Goal: Information Seeking & Learning: Learn about a topic

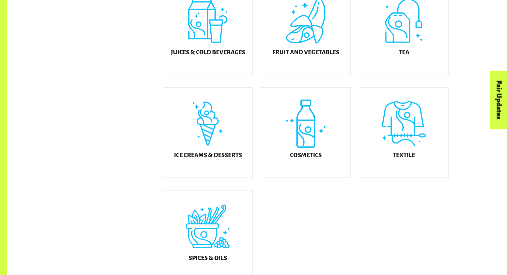
scroll to position [340, 0]
click at [204, 168] on div "Ice Creams & Desserts" at bounding box center [207, 132] width 89 height 90
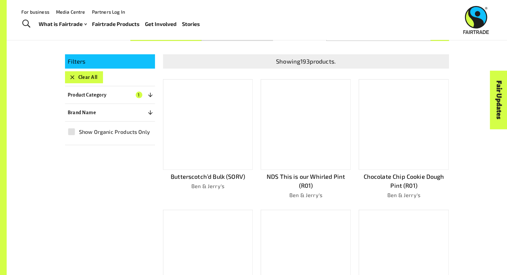
scroll to position [132, 0]
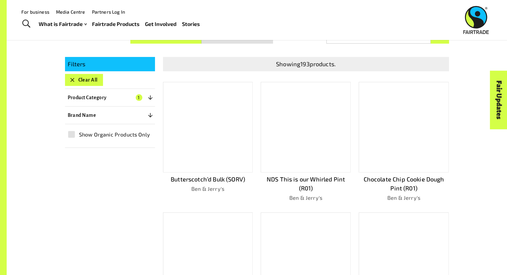
drag, startPoint x: 119, startPoint y: 147, endPoint x: 113, endPoint y: 95, distance: 52.3
click at [113, 95] on div "Filters Clear All Product Category 1 ​ Coffee Gold & Jewellery Chocolate Juices…" at bounding box center [253, 275] width 392 height 452
click at [73, 84] on button "Clear All" at bounding box center [84, 80] width 38 height 12
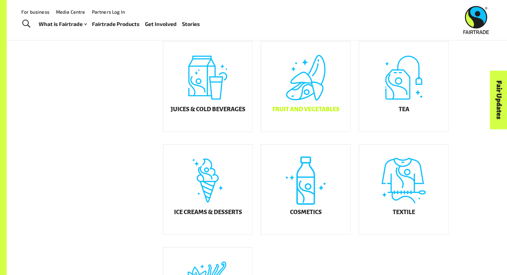
scroll to position [281, 0]
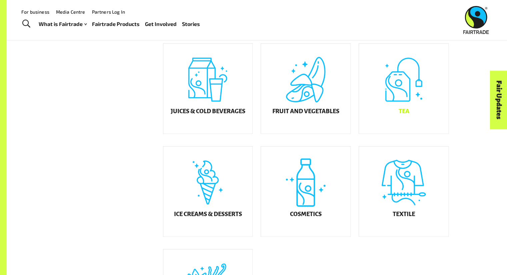
click at [406, 112] on div "Tea" at bounding box center [403, 89] width 89 height 90
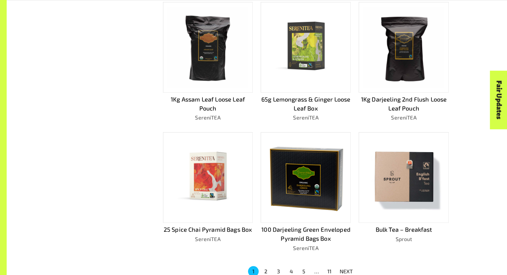
scroll to position [434, 0]
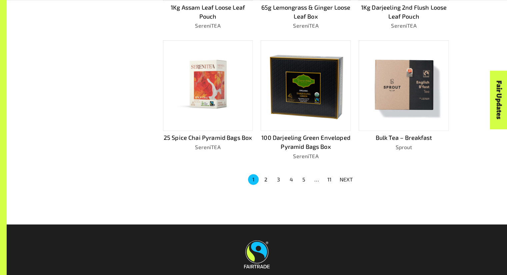
click at [263, 180] on button "2" at bounding box center [266, 179] width 11 height 11
